Goal: Navigation & Orientation: Find specific page/section

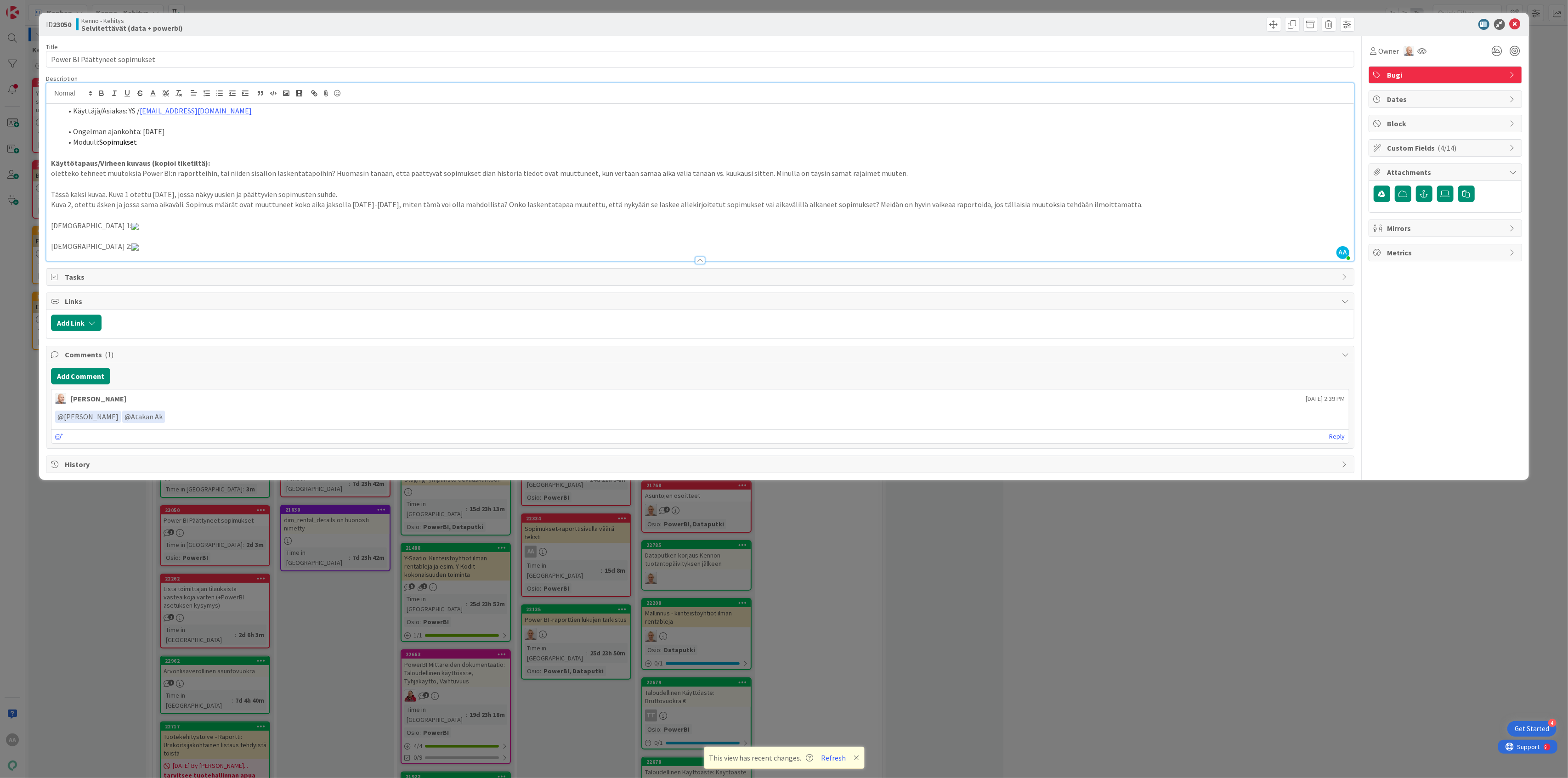
scroll to position [184, 0]
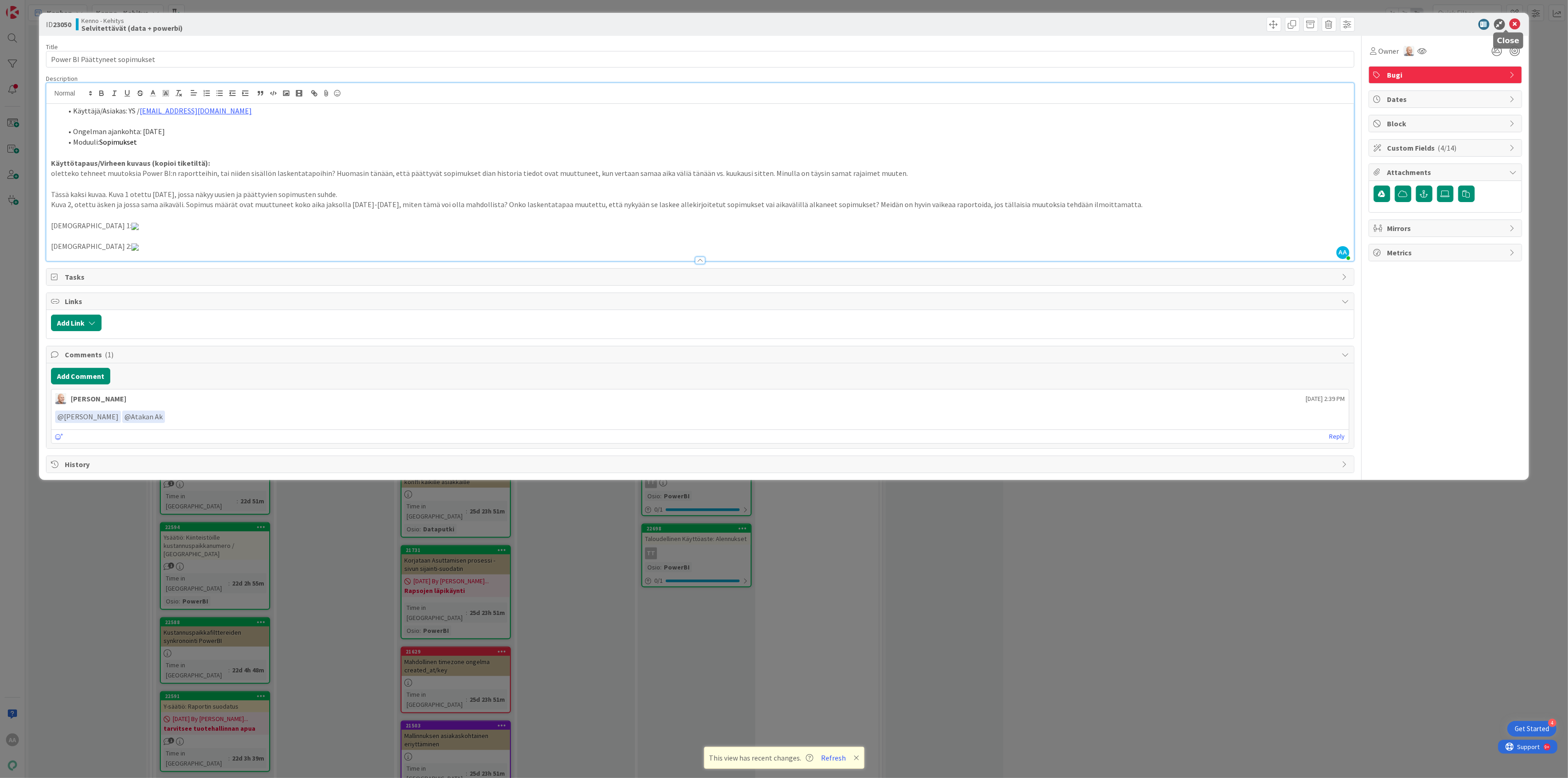
click at [1509, 21] on icon at bounding box center [1515, 24] width 11 height 11
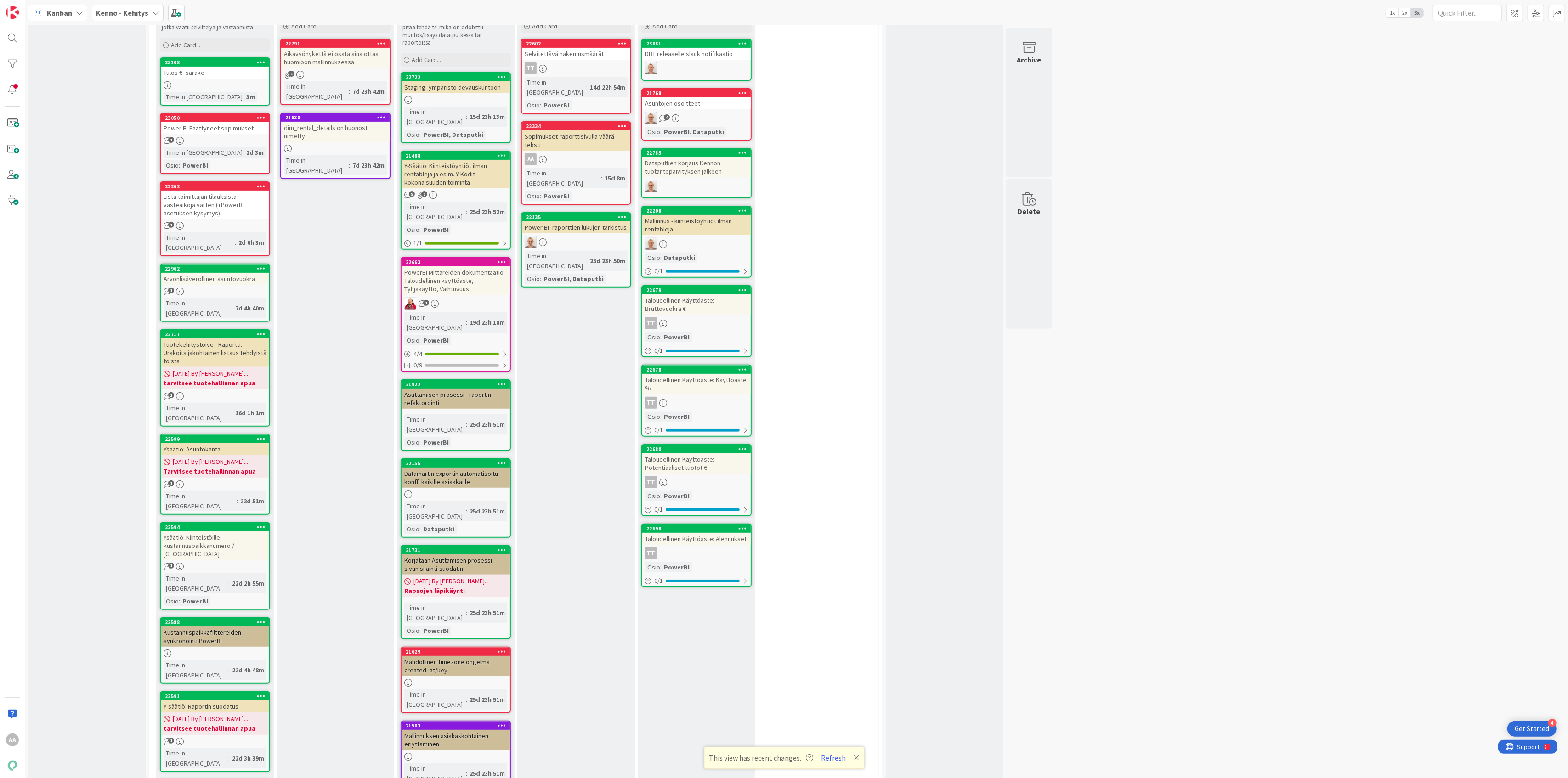
scroll to position [270, 0]
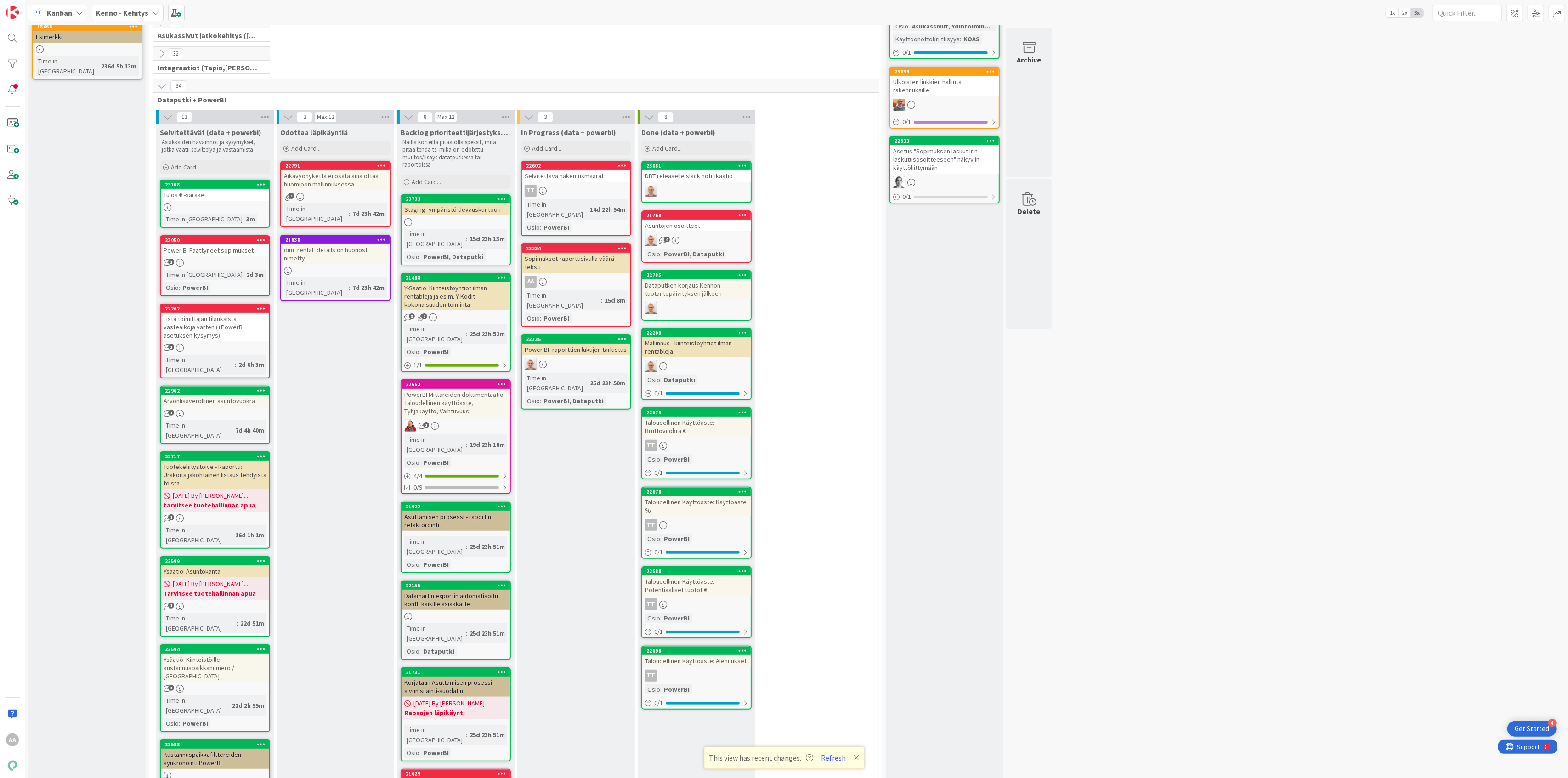
click at [587, 254] on div "Sopimukset-raporttisivulla väärä teksti" at bounding box center [576, 263] width 109 height 20
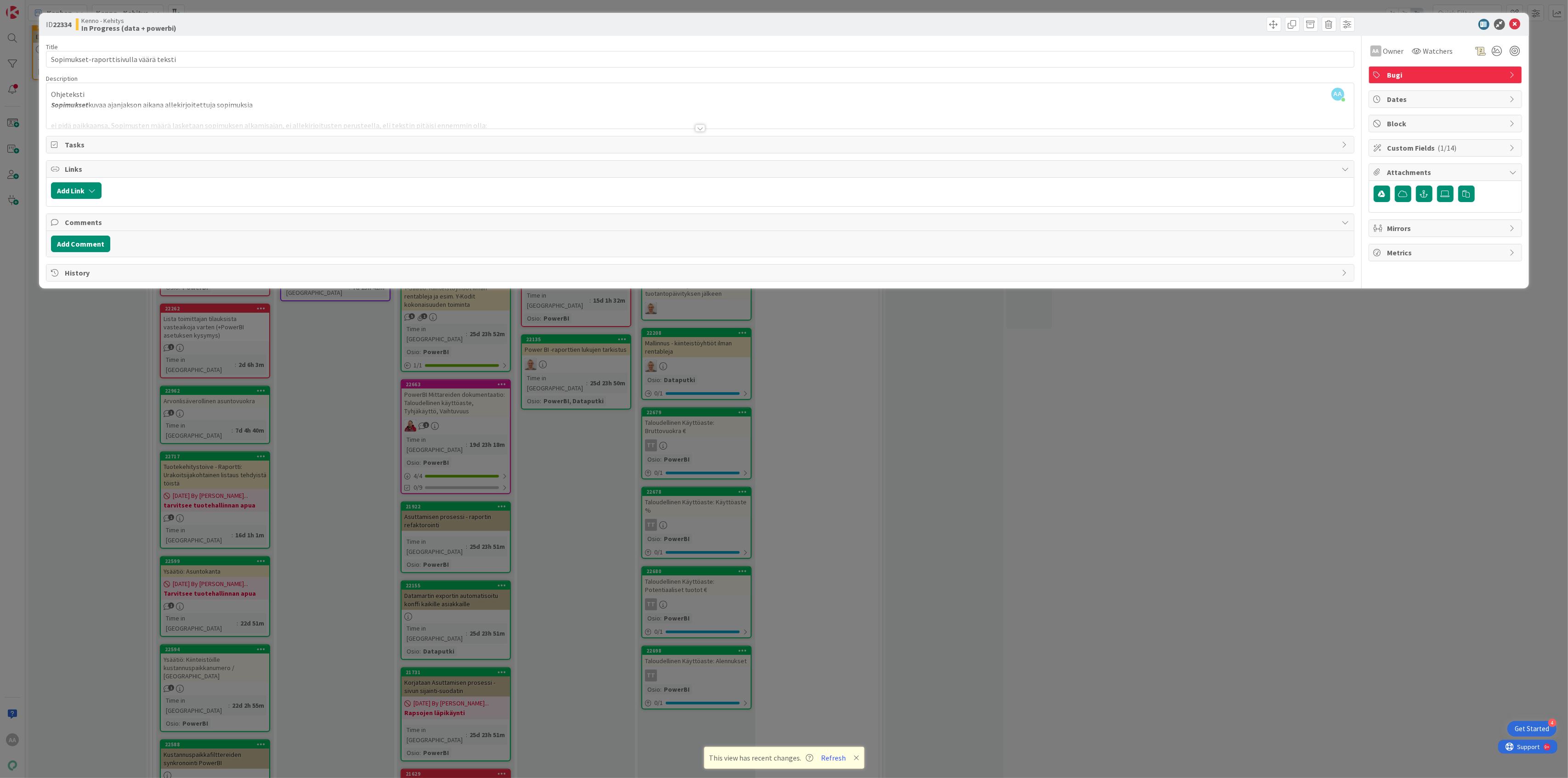
click at [700, 132] on div at bounding box center [700, 128] width 10 height 8
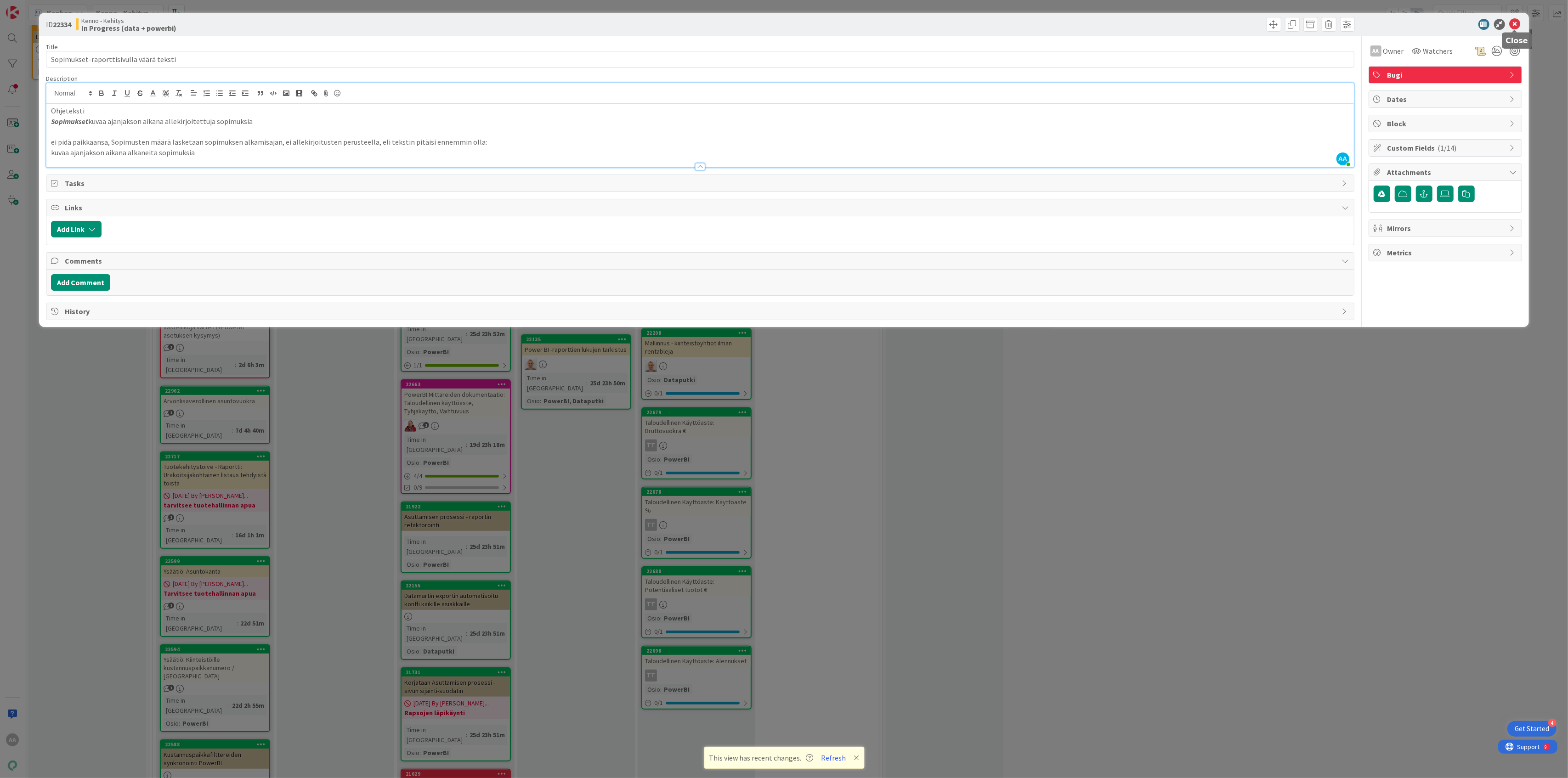
click at [1517, 26] on icon at bounding box center [1515, 24] width 11 height 11
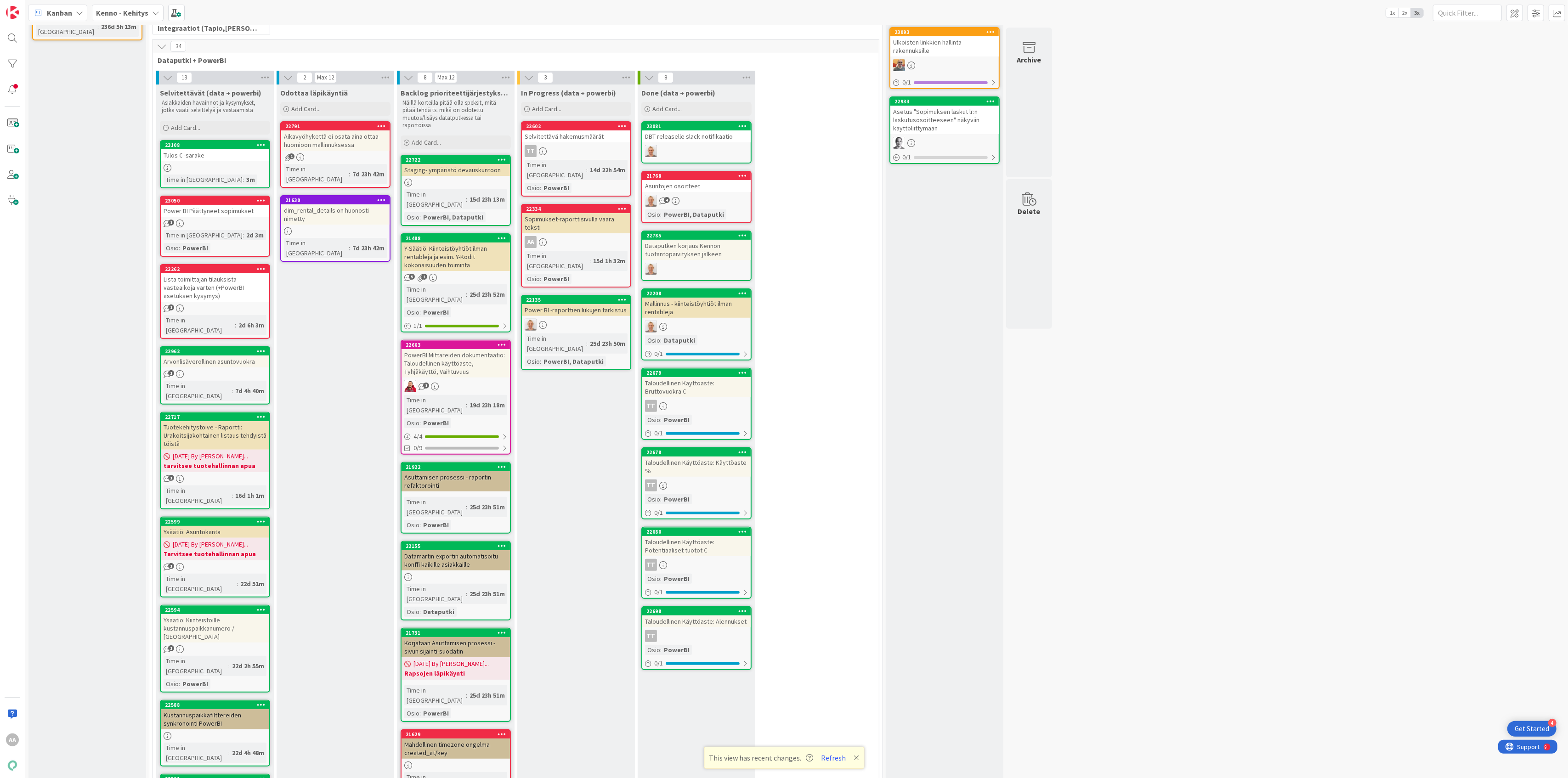
scroll to position [331, 0]
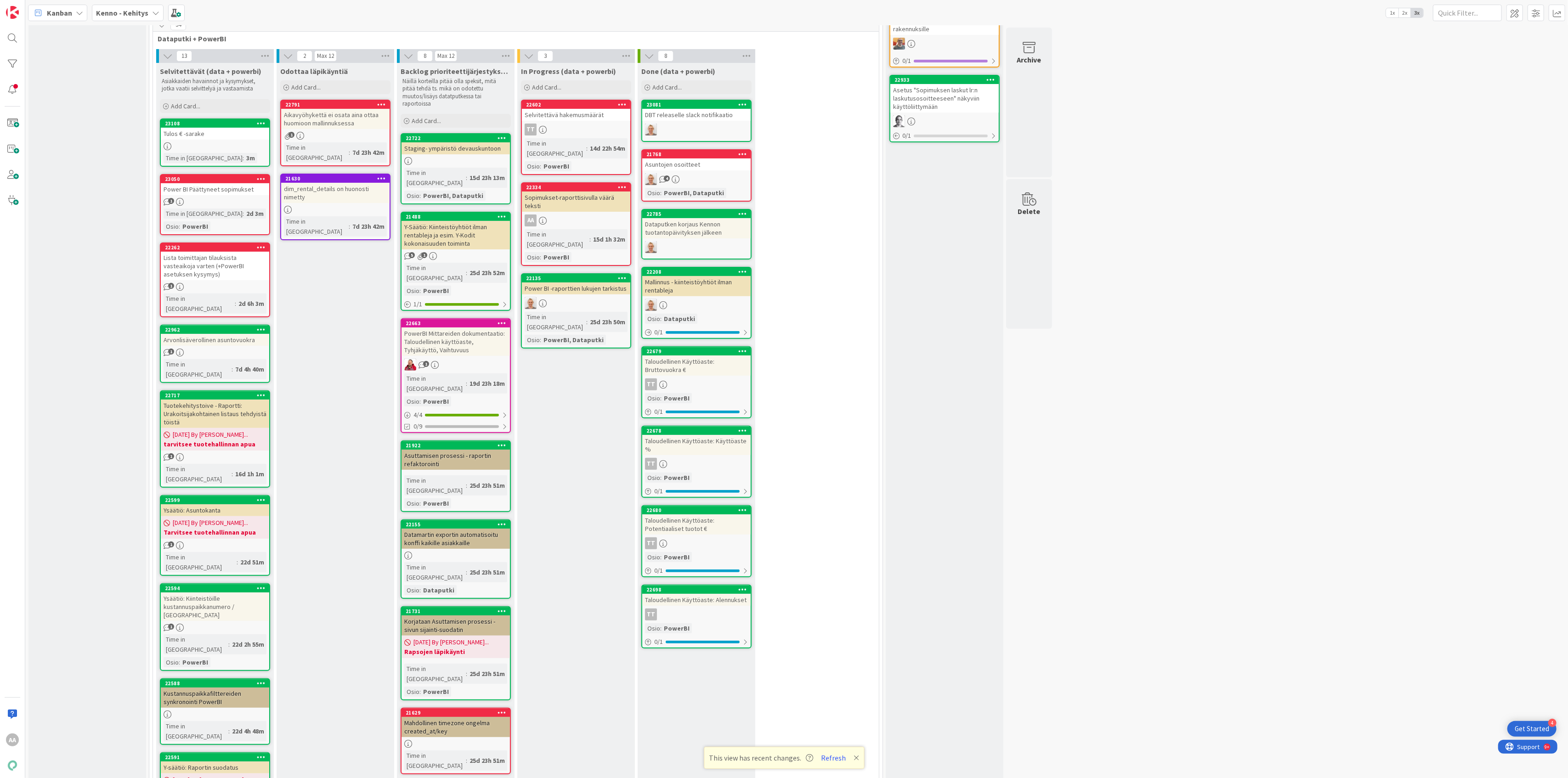
click at [214, 139] on div "Tulos € -sarake" at bounding box center [215, 133] width 109 height 12
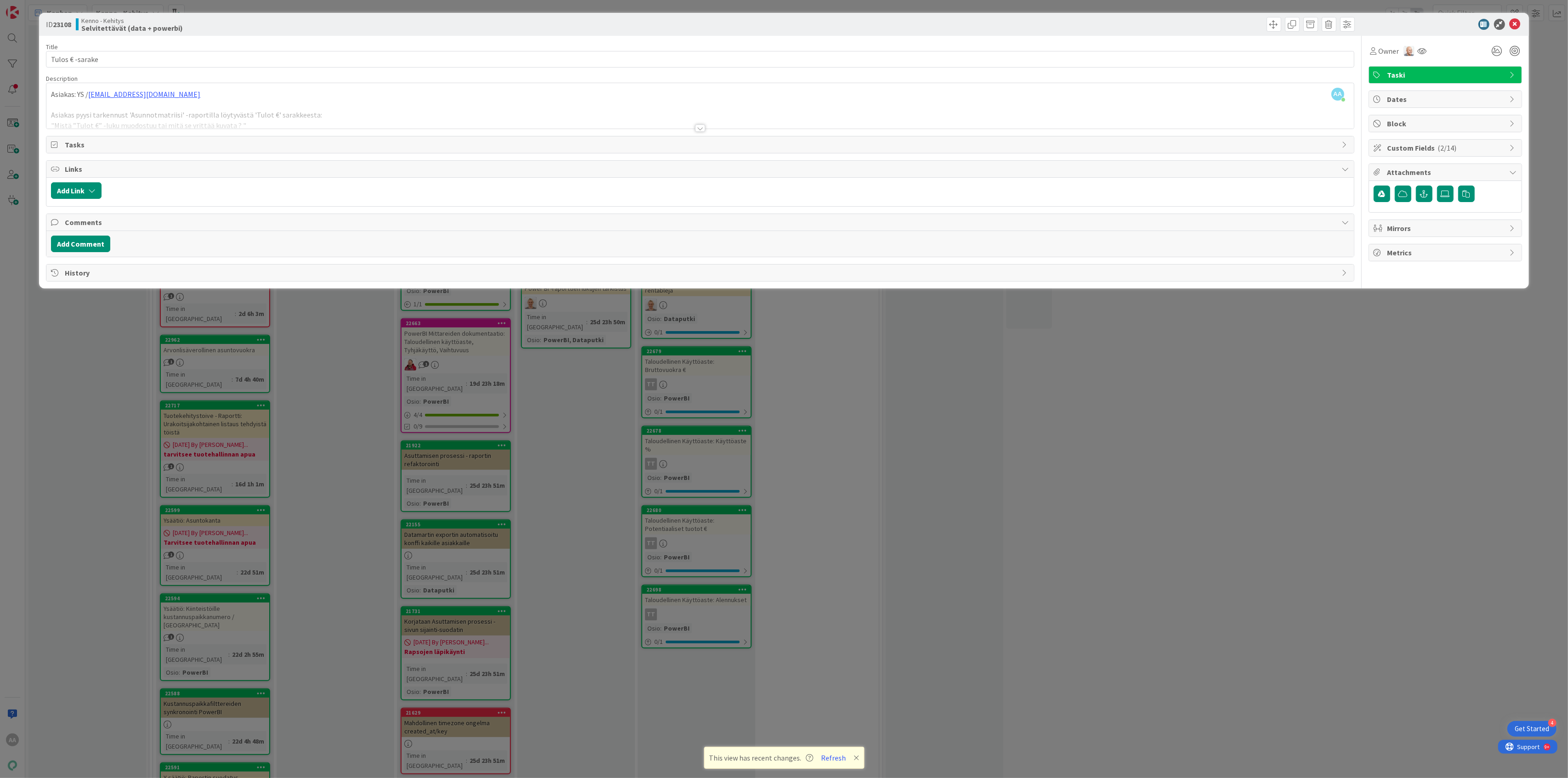
click at [702, 132] on div at bounding box center [700, 128] width 10 height 8
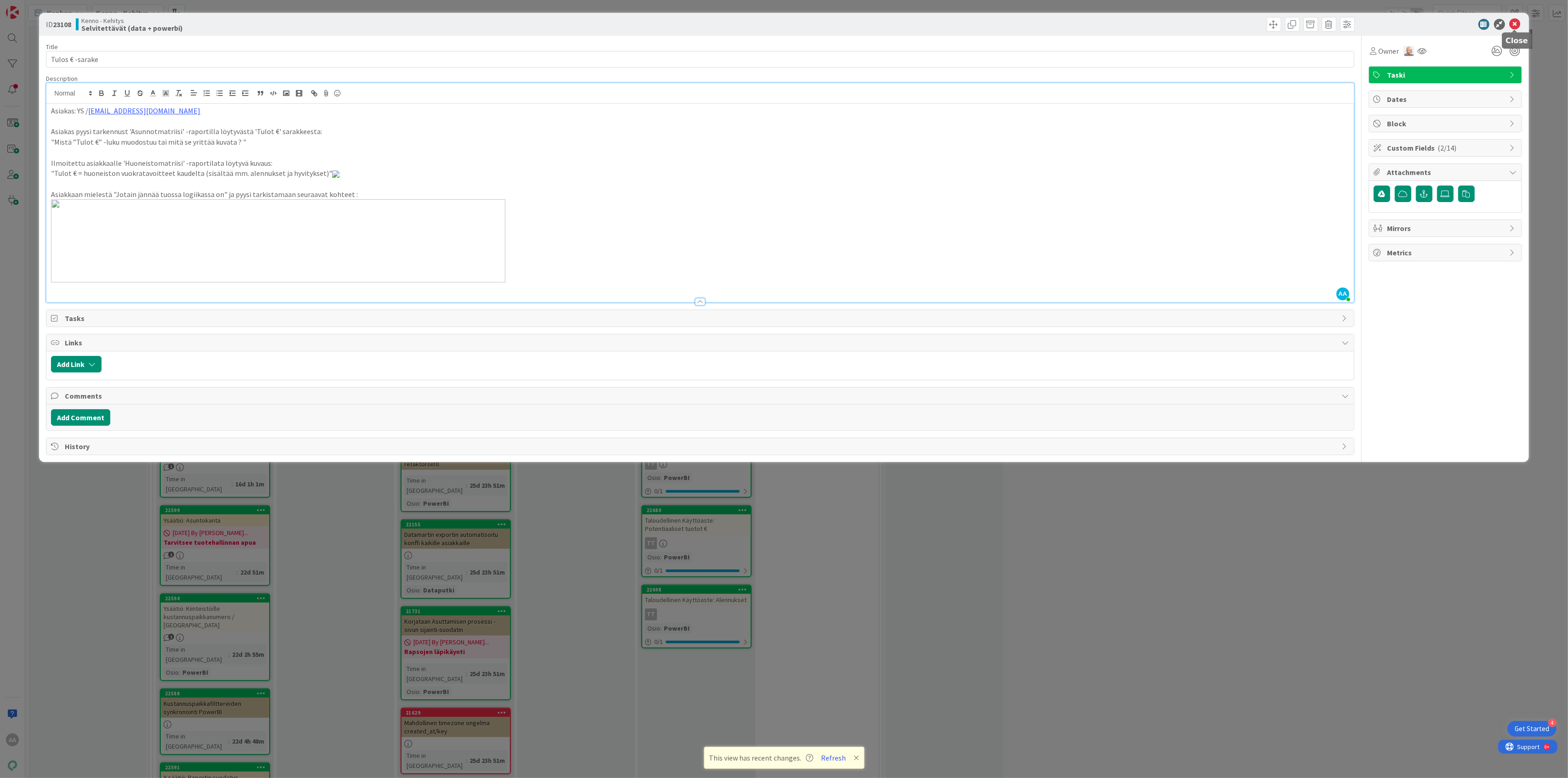
click at [1515, 24] on icon at bounding box center [1515, 24] width 11 height 11
